Goal: Task Accomplishment & Management: Complete application form

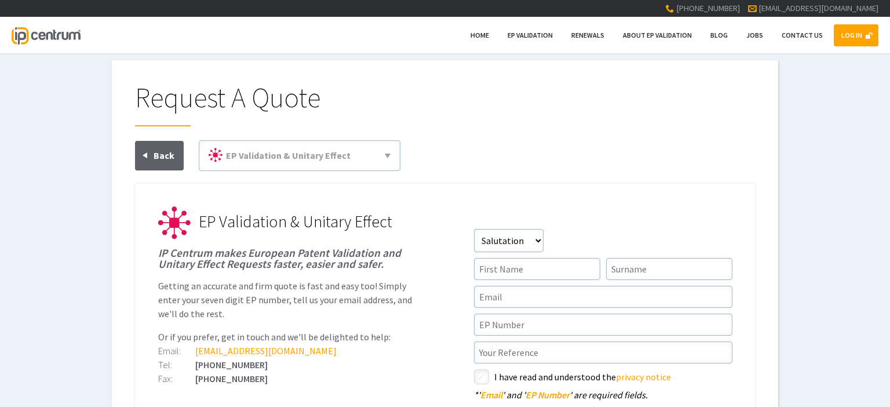
select select"] "Miss"
click option "Miss" at bounding box center [0, 0] width 0 height 0
click at [499, 269] on input"] "text" at bounding box center [537, 269] width 126 height 22
type input"] "Lauren"
type input"] "[PERSON_NAME]"
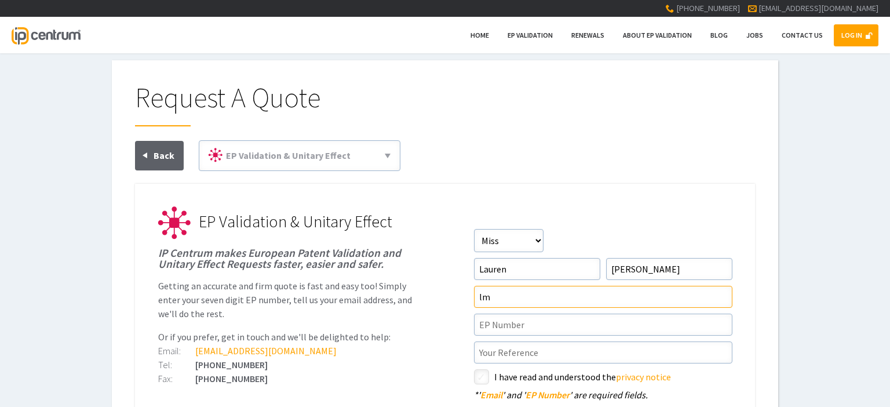
type input"] "l"
type input"] "[EMAIL_ADDRESS][DOMAIN_NAME]"
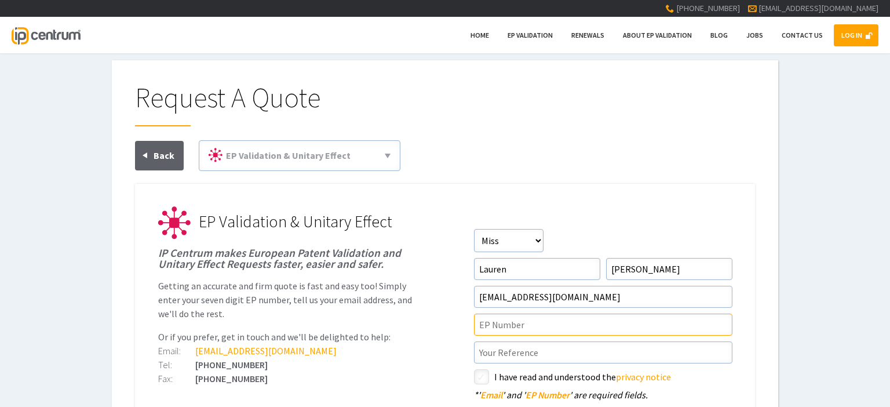
paste input"] "22826676.3"
type input"] "22826676.3"
click at [479, 369] on label "styled-checkbox" at bounding box center [481, 376] width 15 height 15
click at [456, 346] on ul "EP Validation & Unitary Effect IP Centrum makes European Patent Validation and …" at bounding box center [445, 377] width 620 height 387
click at [478, 372] on input"] "checkbox" at bounding box center [483, 378] width 14 height 14
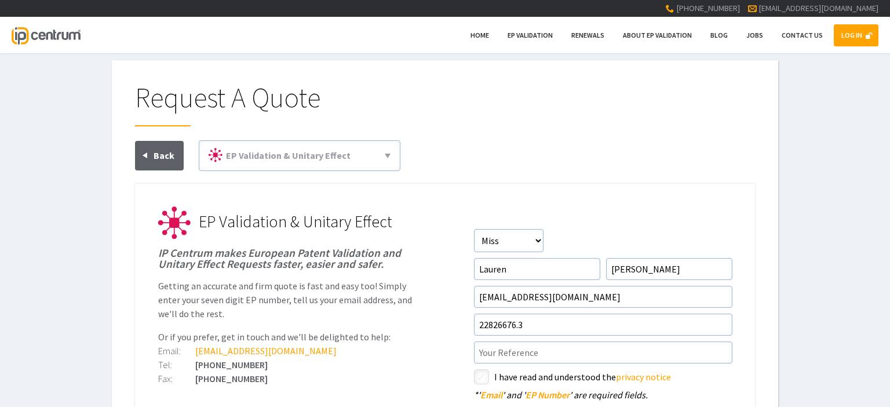
checkbox input"] "true"
click at [449, 357] on ul "EP Validation & Unitary Effect IP Centrum makes European Patent Validation and …" at bounding box center [445, 377] width 620 height 387
click at [488, 346] on input"] "text" at bounding box center [603, 352] width 258 height 22
paste input"] "P6455EPPC"
type input"] "P6455EPPC"
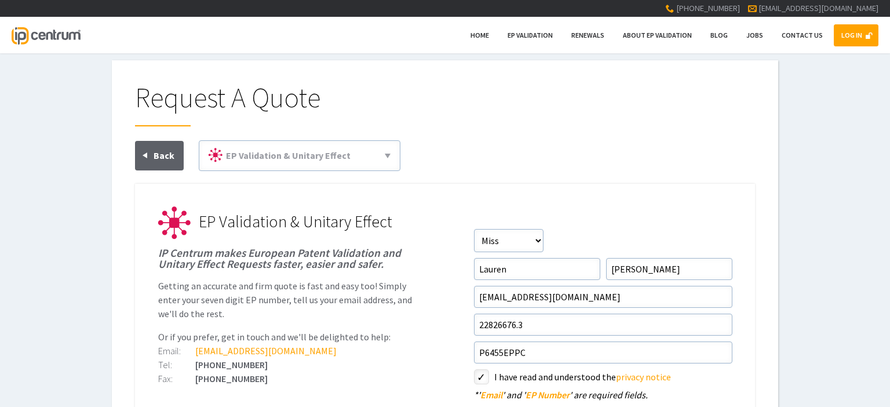
click at [444, 322] on ul "EP Validation & Unitary Effect IP Centrum makes European Patent Validation and …" at bounding box center [445, 377] width 620 height 387
click at [477, 321] on input"] "22826676.3" at bounding box center [603, 324] width 258 height 22
type input"] "ep22826676.3"
click at [456, 280] on ul "EP Validation & Unitary Effect IP Centrum makes European Patent Validation and …" at bounding box center [445, 377] width 620 height 387
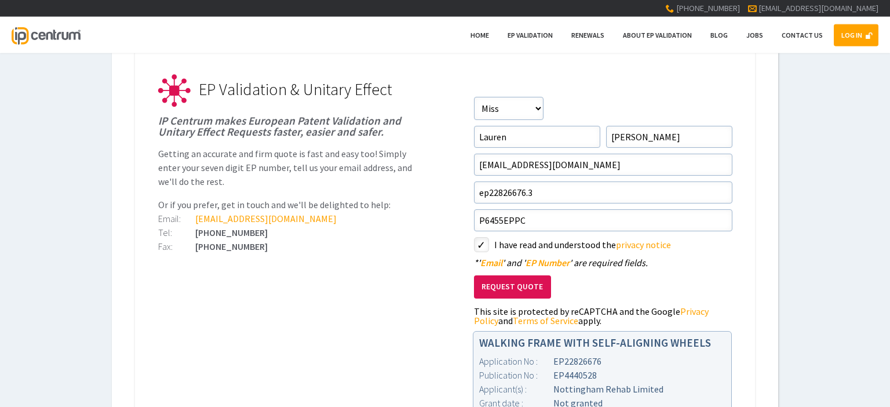
scroll to position [183, 0]
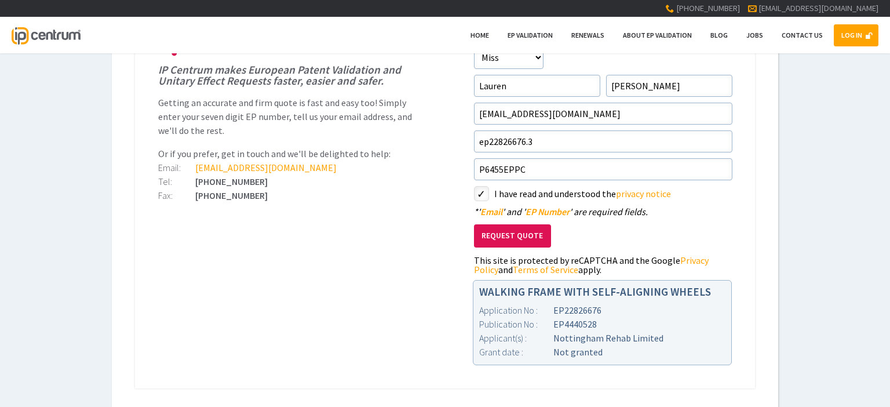
click at [492, 234] on button "Request Quote" at bounding box center [512, 236] width 77 height 24
